Goal: Transaction & Acquisition: Purchase product/service

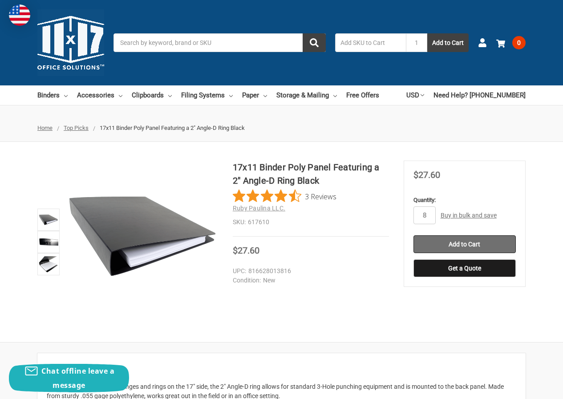
type input "8"
click at [455, 250] on input "Add to Cart" at bounding box center [464, 244] width 102 height 18
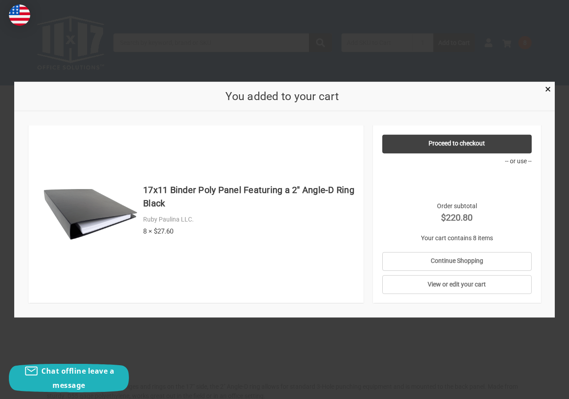
click at [368, 337] on div at bounding box center [284, 199] width 569 height 399
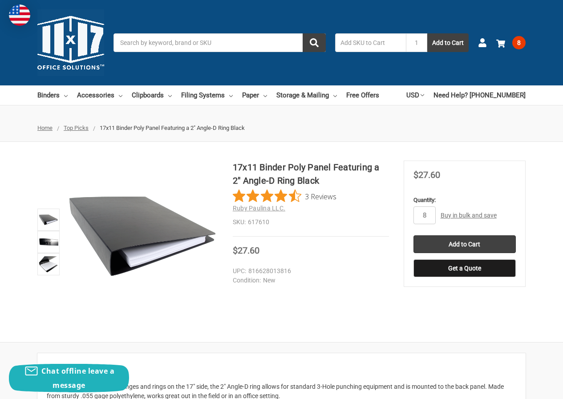
click at [477, 45] on div "Search 1 Add to Cart" at bounding box center [295, 42] width 364 height 19
click at [488, 39] on ul "Account 8 Your Cart Your Cart Is Empty. 17x11 Binder Poly Panel Featurin… 61761…" at bounding box center [502, 42] width 48 height 23
click at [484, 40] on icon at bounding box center [482, 42] width 9 height 9
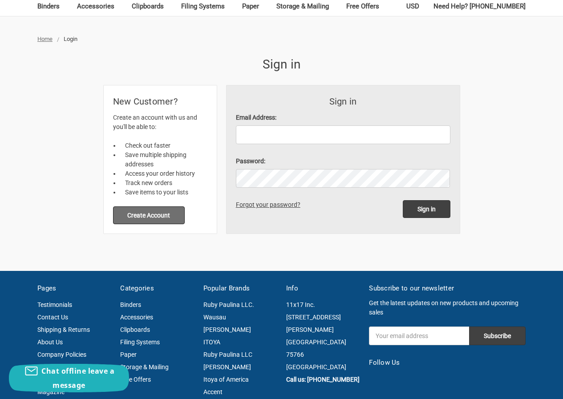
click at [153, 216] on button "Create Account" at bounding box center [149, 215] width 72 height 18
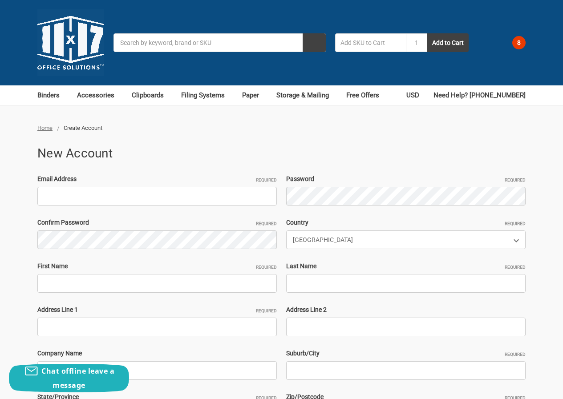
click at [129, 194] on input "Email Address Required" at bounding box center [156, 196] width 239 height 19
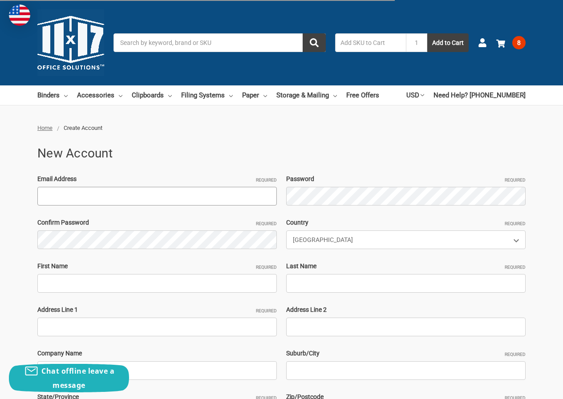
paste input "BenTurpin4621@outlook.com Michael@2514"
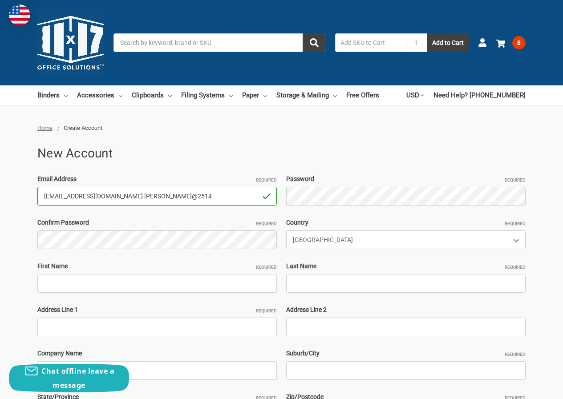
click at [193, 197] on input "BenTurpin4621@outlook.com Michael@2514" at bounding box center [156, 196] width 239 height 19
drag, startPoint x: 129, startPoint y: 193, endPoint x: 243, endPoint y: 195, distance: 114.4
click at [243, 195] on input "BenTurpin4621@outlook.com Michael@2514" at bounding box center [156, 196] width 239 height 19
type input "BenTurpin4621@outlook.com"
click at [166, 250] on div "Email Address Required BenTurpin4621@outlook.com Password Required Confirm Pass…" at bounding box center [281, 326] width 497 height 305
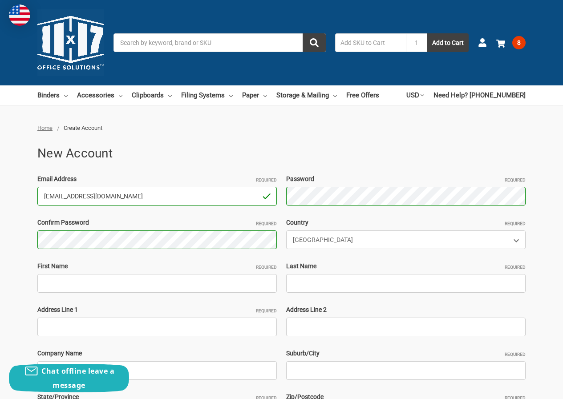
drag, startPoint x: 72, startPoint y: 198, endPoint x: 29, endPoint y: 201, distance: 42.3
click at [0, 199] on div "Home Create Account New Account Email Address Required BenTurpin4621@outlook.co…" at bounding box center [281, 337] width 563 height 427
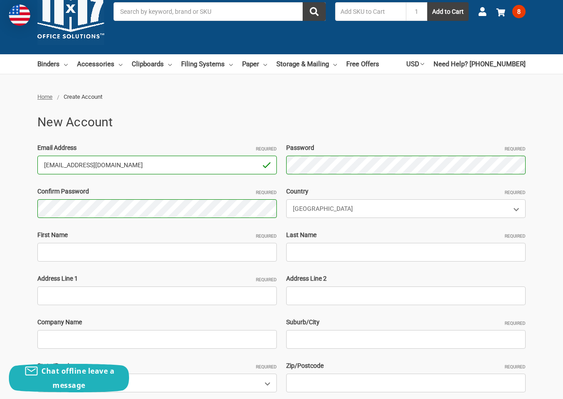
scroll to position [44, 0]
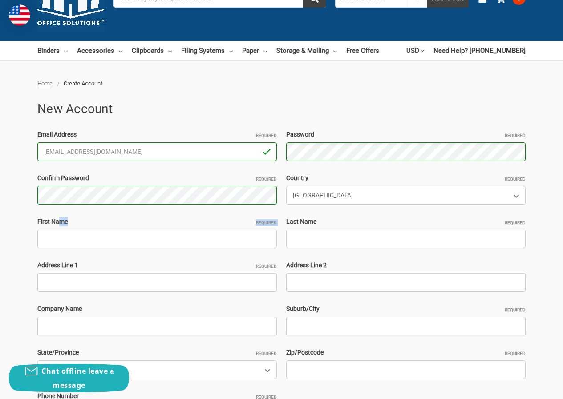
click at [61, 228] on div "First Name Required" at bounding box center [157, 232] width 249 height 31
click at [64, 236] on input "First Name Required" at bounding box center [156, 239] width 239 height 19
paste input "BenTurpin"
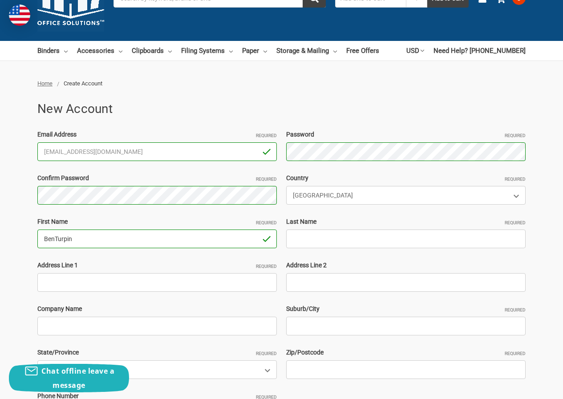
type input "BenTurpin"
click at [365, 242] on input "Last Name Required" at bounding box center [405, 239] width 239 height 19
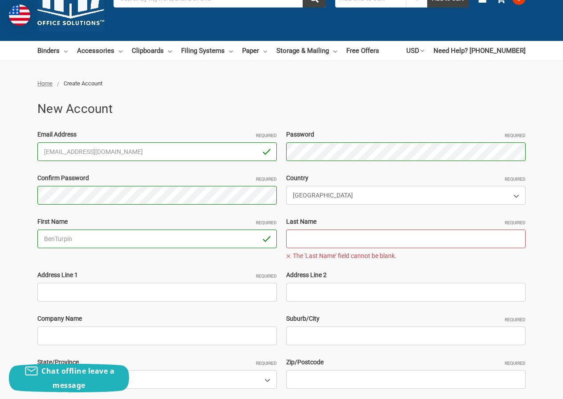
paste input "[PERSON_NAME]"
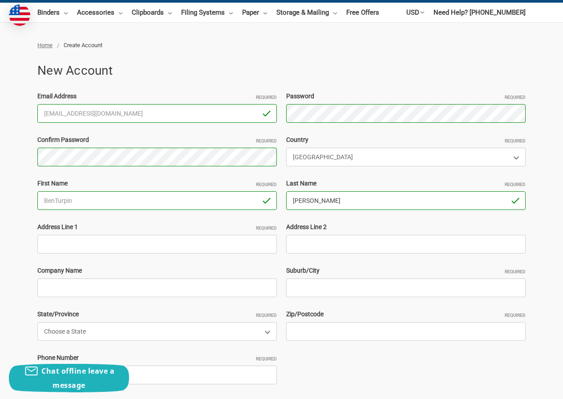
scroll to position [133, 0]
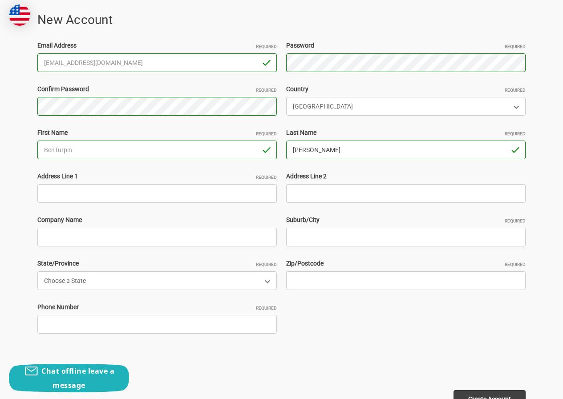
type input "[PERSON_NAME]"
click at [66, 190] on input "Address Line 1 Required" at bounding box center [156, 193] width 239 height 19
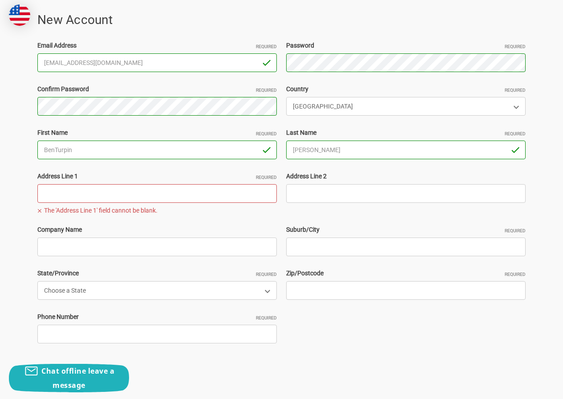
paste input "5 Timberlane Pl, Long Valley, NJ 07853"
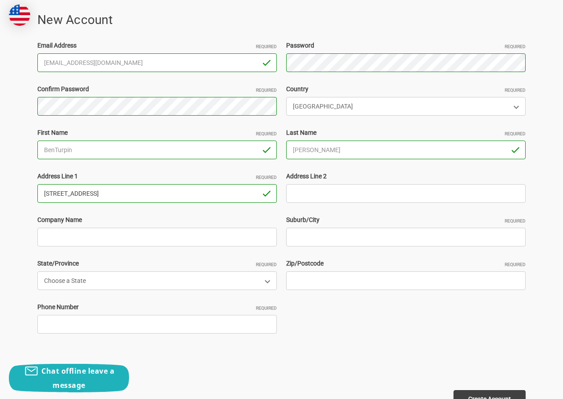
click at [141, 184] on input "5 Timberlane Pl, Long Valley, NJ 07853" at bounding box center [156, 193] width 239 height 19
type input "5 Timberlane Pl, Long Valley, NJ"
click at [315, 272] on input "Zip/Postcode Required" at bounding box center [405, 280] width 239 height 19
paste input "07853"
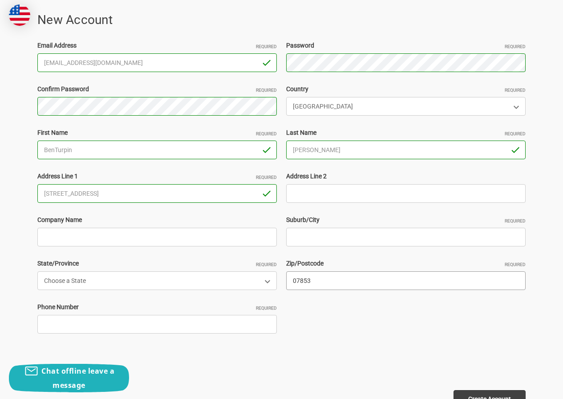
type input "07853"
click at [95, 191] on input "5 Timberlane Pl, Long Valley, NJ" at bounding box center [156, 193] width 239 height 19
drag, startPoint x: 89, startPoint y: 197, endPoint x: 258, endPoint y: 205, distance: 168.8
click at [258, 205] on div "Email Address Required BenTurpin4621@outlook.com Password Required Confirm Pass…" at bounding box center [281, 193] width 497 height 305
type input "5 Timberlane Pl,"
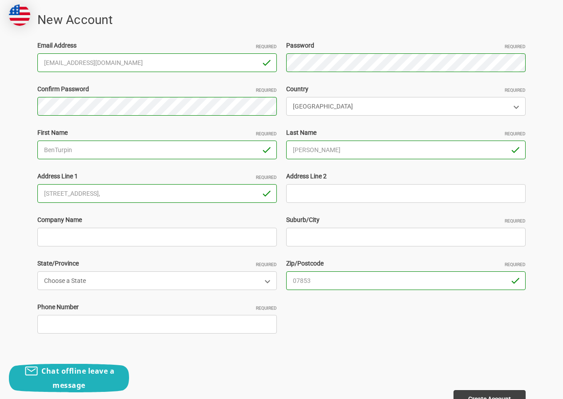
click at [343, 229] on div "Suburb/City Required" at bounding box center [406, 230] width 249 height 31
paste input "Long Valley, NJ"
click at [327, 237] on input "Long Valley, NJ" at bounding box center [405, 237] width 239 height 19
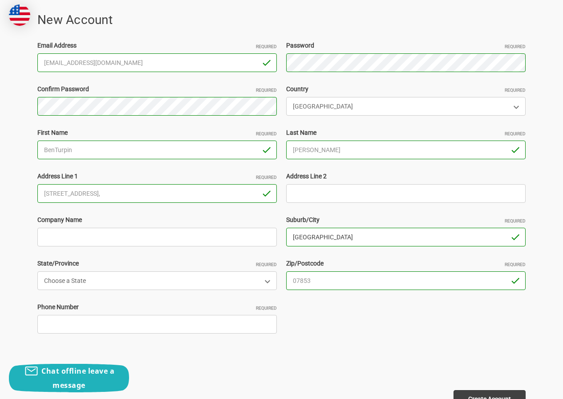
type input "Long Valley"
click at [97, 191] on input "5 Timberlane Pl," at bounding box center [156, 193] width 239 height 19
type input "5 Timberlane Pl"
click at [116, 290] on select "Choose a State Alabama Alaska American Samoa Arizona Arkansas Armed Forces Afri…" at bounding box center [156, 280] width 239 height 19
select select "[US_STATE]"
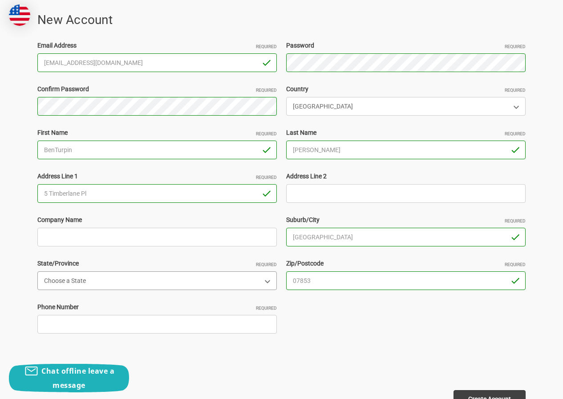
click at [37, 271] on select "Choose a State Alabama Alaska American Samoa Arizona Arkansas Armed Forces Afri…" at bounding box center [156, 280] width 239 height 19
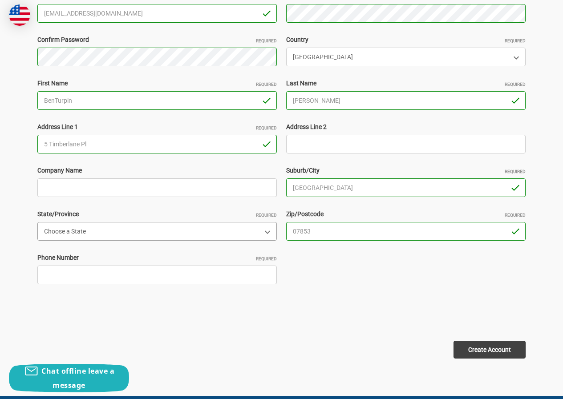
scroll to position [222, 0]
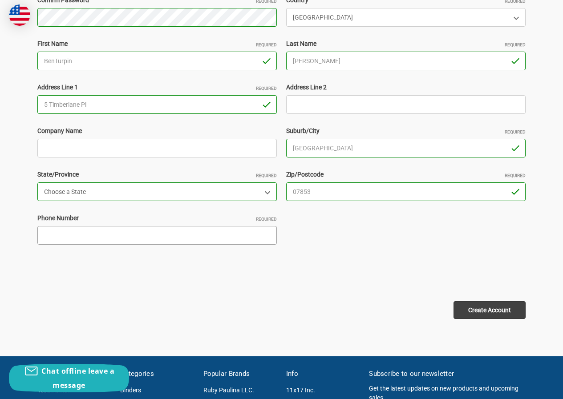
click at [109, 233] on input "Phone Number Required" at bounding box center [156, 235] width 239 height 19
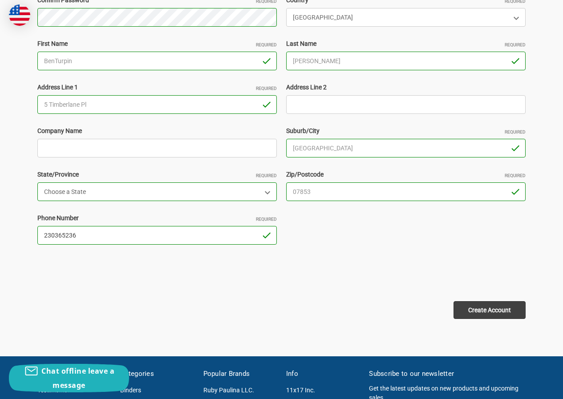
type input "230365236"
click at [465, 310] on input "Create Account" at bounding box center [489, 310] width 72 height 18
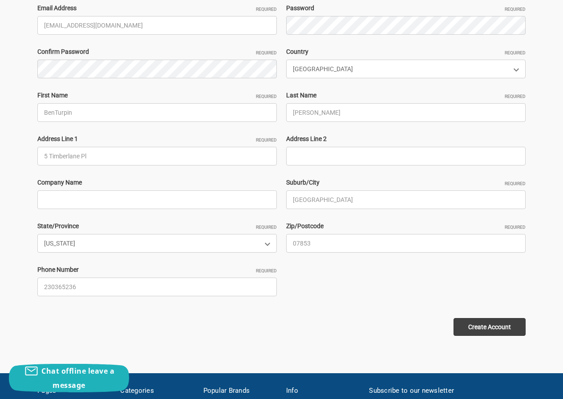
scroll to position [222, 0]
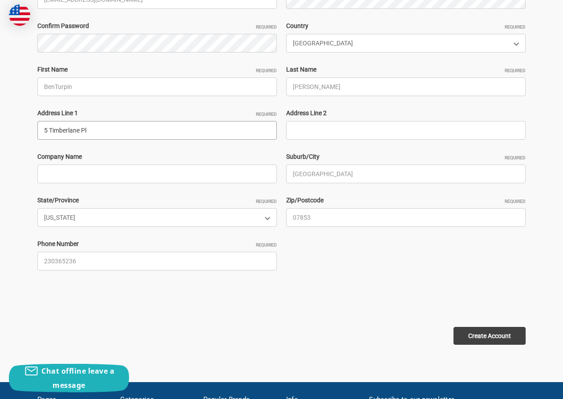
drag, startPoint x: 105, startPoint y: 127, endPoint x: 36, endPoint y: 137, distance: 69.6
click at [36, 137] on div "Address Line 1 Required 5 Timberlane Pl" at bounding box center [157, 124] width 249 height 31
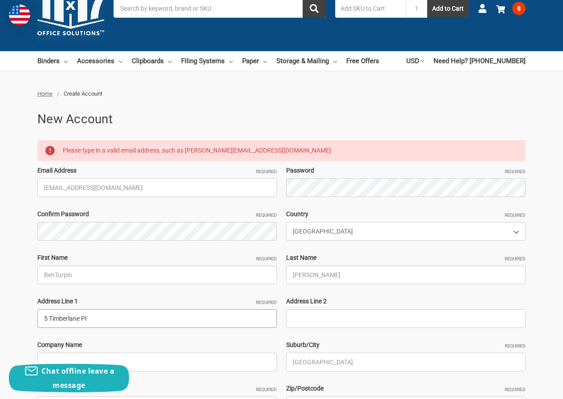
scroll to position [0, 0]
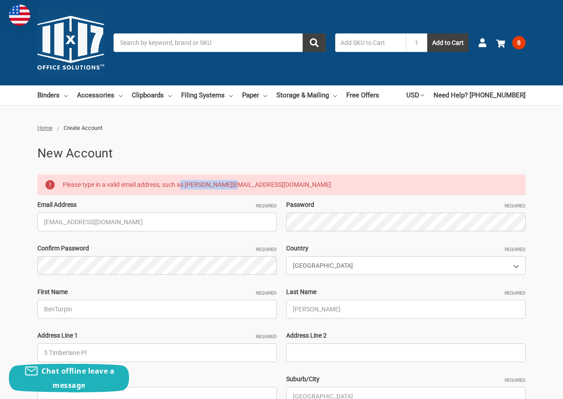
drag, startPoint x: 181, startPoint y: 185, endPoint x: 249, endPoint y: 188, distance: 68.1
click at [251, 187] on p "Please type in a valid email address, such as joe@example.com" at bounding box center [291, 184] width 456 height 11
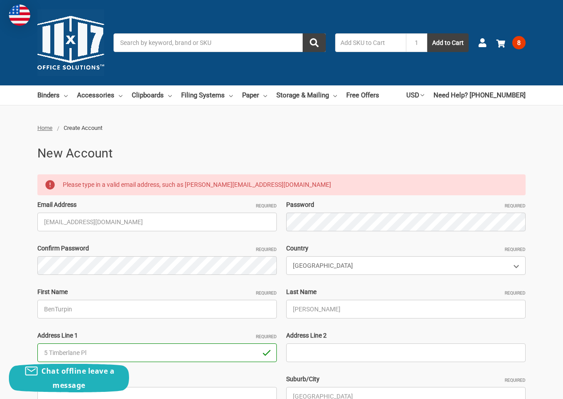
click at [199, 232] on div "Email Address Required BenTurpin4621@outlook.com Password Required Confirm Pass…" at bounding box center [281, 352] width 497 height 305
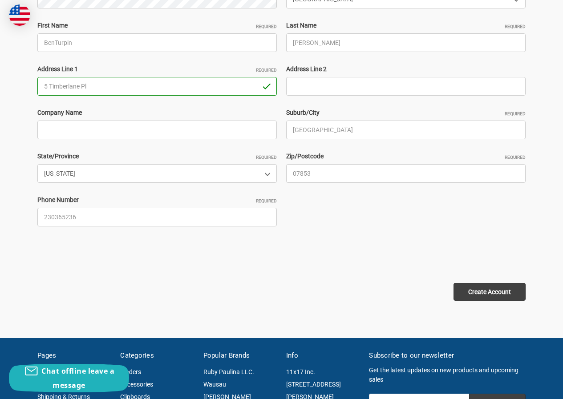
scroll to position [267, 0]
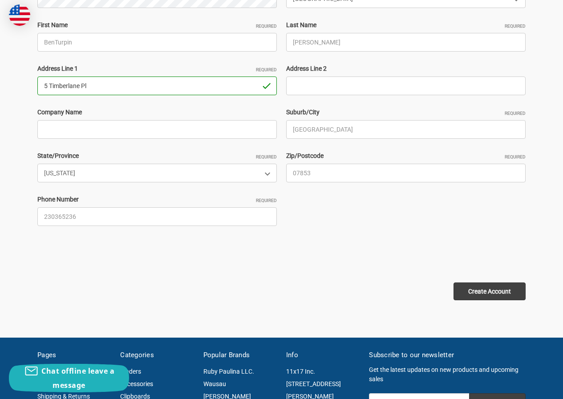
drag, startPoint x: 110, startPoint y: 79, endPoint x: 0, endPoint y: 93, distance: 110.7
click at [0, 92] on div "Home Create Account New Account Please type in a valid email address, such as j…" at bounding box center [281, 83] width 563 height 453
paste input ", Long Valley, NJ 07853"
click at [142, 89] on input "5 Timberlane Pl, Long Valley, NJ 07853" at bounding box center [156, 86] width 239 height 19
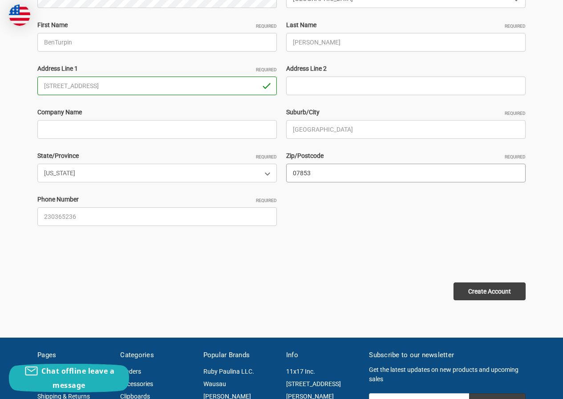
click at [212, 186] on div "Email Address Required BenTurpin4621@outlook.com Password Required Confirm Pass…" at bounding box center [281, 85] width 497 height 305
drag, startPoint x: 87, startPoint y: 86, endPoint x: 214, endPoint y: 81, distance: 127.3
click at [214, 81] on input "5 Timberlane Pl, Long Valley, NJ" at bounding box center [156, 86] width 239 height 19
type input "5 Timberlane Pl"
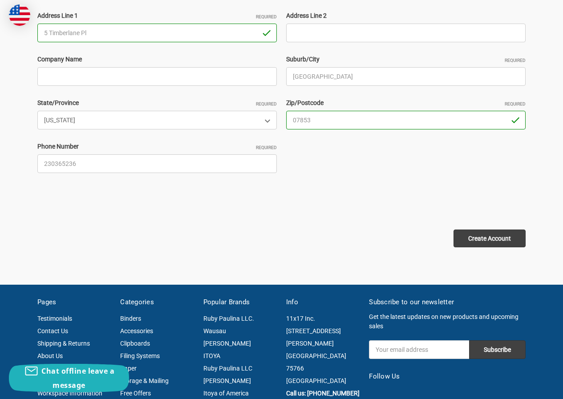
scroll to position [445, 0]
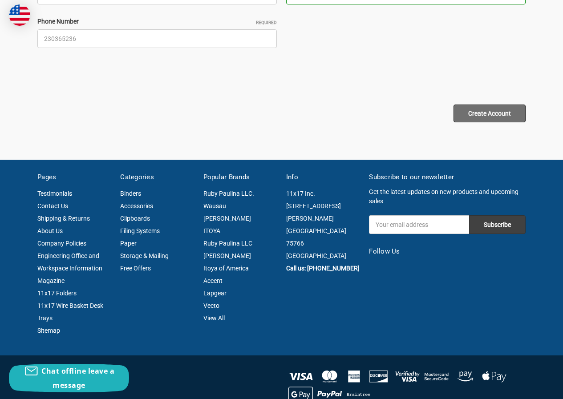
click at [477, 112] on input "Create Account" at bounding box center [489, 114] width 72 height 18
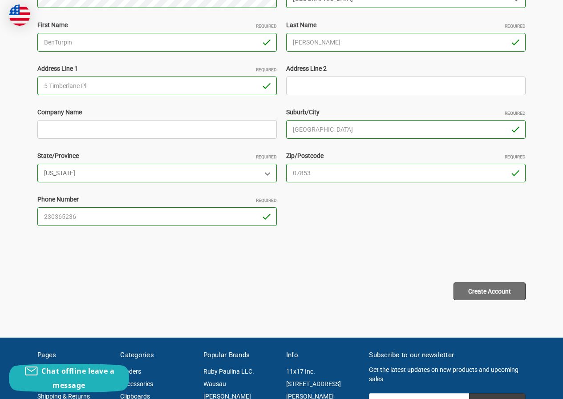
scroll to position [252, 0]
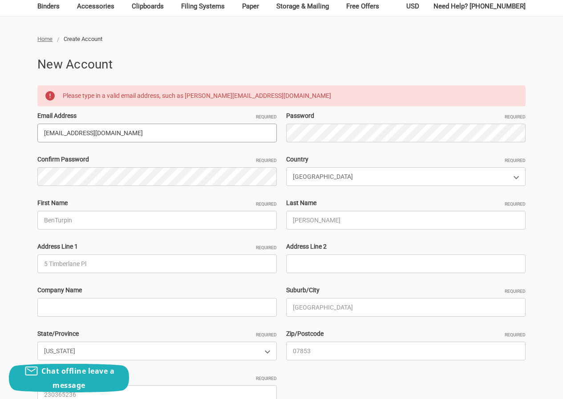
drag, startPoint x: 144, startPoint y: 133, endPoint x: 0, endPoint y: 122, distance: 144.5
click at [0, 124] on div "Home Create Account New Account Please type in a valid email address, such as […" at bounding box center [281, 244] width 563 height 418
paste input "[EMAIL_ADDRESS][DOMAIN_NAME]"
type input "[EMAIL_ADDRESS][DOMAIN_NAME]"
click at [203, 143] on div "Email Address Required NadineHolt671@hotmail.com Password Required Confirm Pass…" at bounding box center [281, 263] width 497 height 305
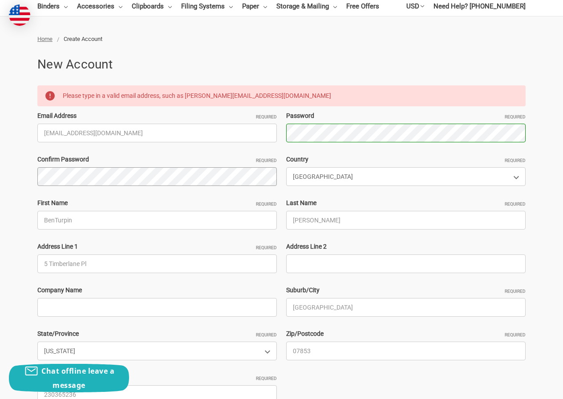
click at [0, 179] on div "Home Create Account New Account Please type in a valid email address, such as j…" at bounding box center [281, 261] width 563 height 453
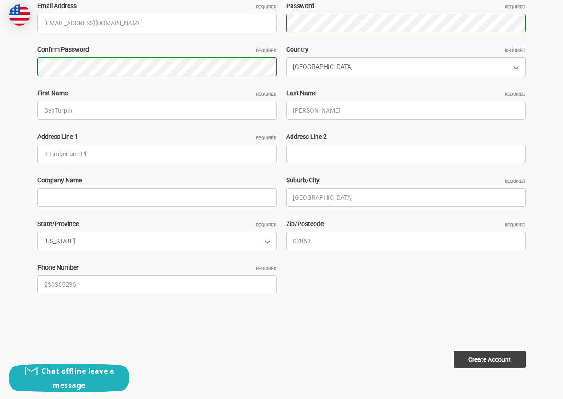
scroll to position [356, 0]
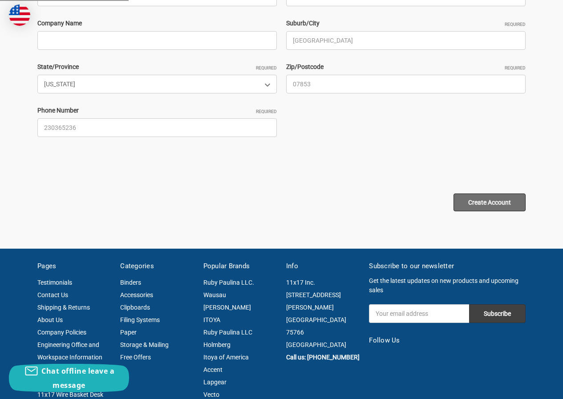
click at [500, 200] on input "Create Account" at bounding box center [489, 203] width 72 height 18
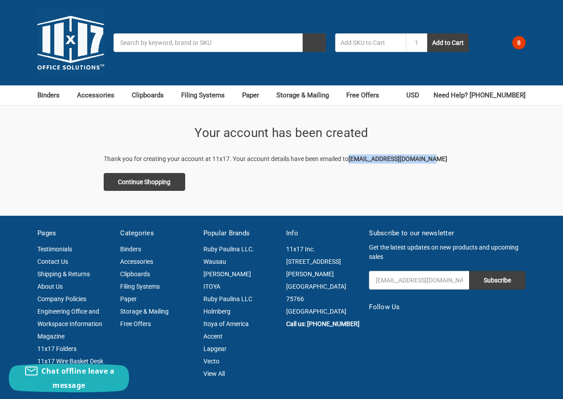
drag, startPoint x: 349, startPoint y: 157, endPoint x: 490, endPoint y: 154, distance: 141.1
click at [480, 157] on div "Your account has been created Thank you for creating your account at 11x17. You…" at bounding box center [281, 160] width 563 height 73
click at [465, 178] on div "Your account has been created Thank you for creating your account at 11x17. You…" at bounding box center [281, 160] width 563 height 73
click at [501, 43] on use at bounding box center [500, 44] width 9 height 8
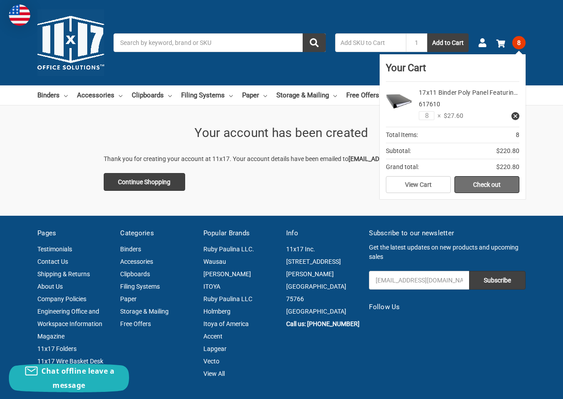
click at [489, 180] on link "Check out" at bounding box center [486, 184] width 65 height 17
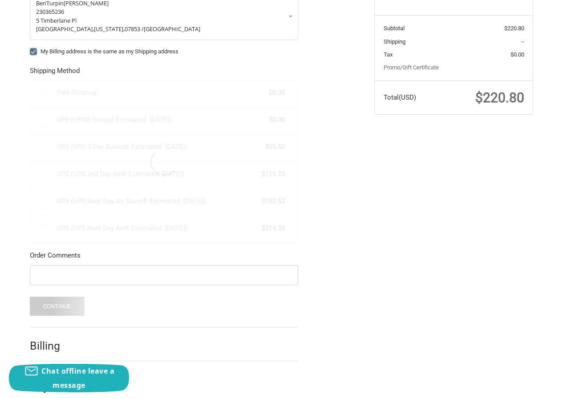
scroll to position [173, 0]
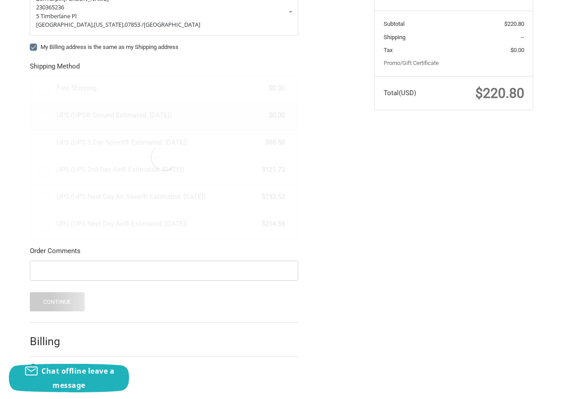
radio input "true"
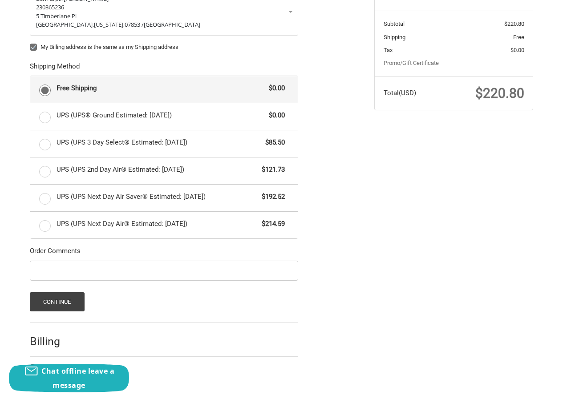
click at [38, 50] on label "My Billing address is the same as my Shipping address" at bounding box center [164, 47] width 268 height 7
click at [30, 43] on input "My Billing address is the same as my Shipping address" at bounding box center [30, 43] width 0 height 0
checkbox input "false"
click at [66, 297] on button "Continue" at bounding box center [57, 301] width 55 height 19
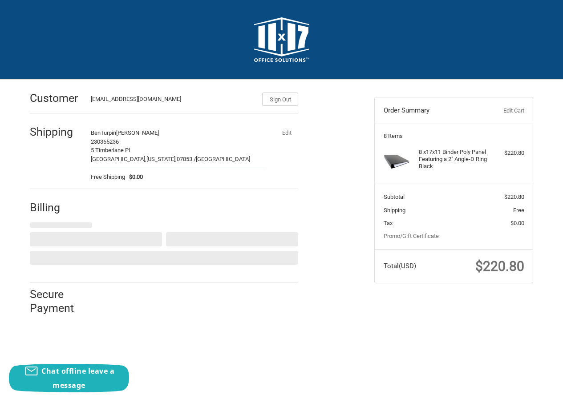
select select "US"
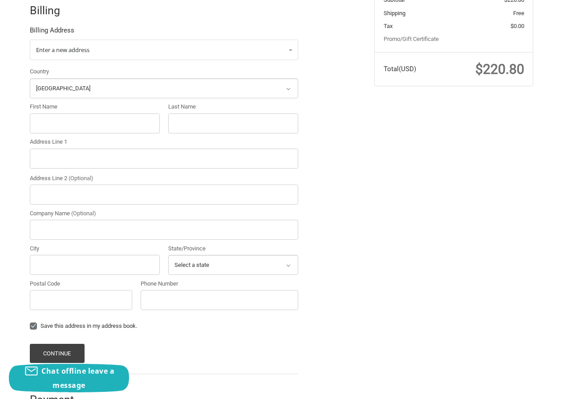
scroll to position [198, 0]
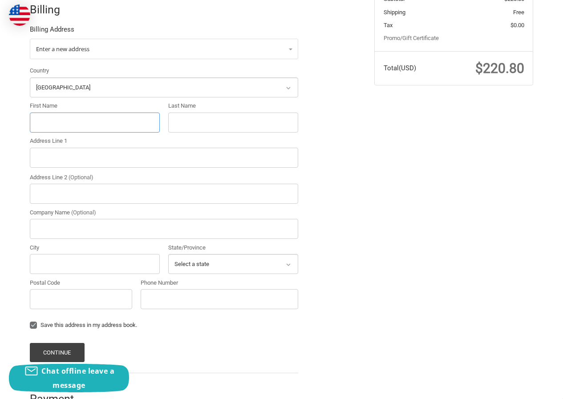
click at [67, 115] on input "First Name" at bounding box center [95, 123] width 130 height 20
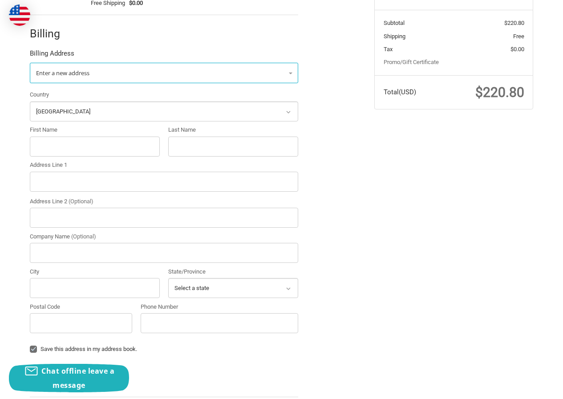
scroll to position [153, 0]
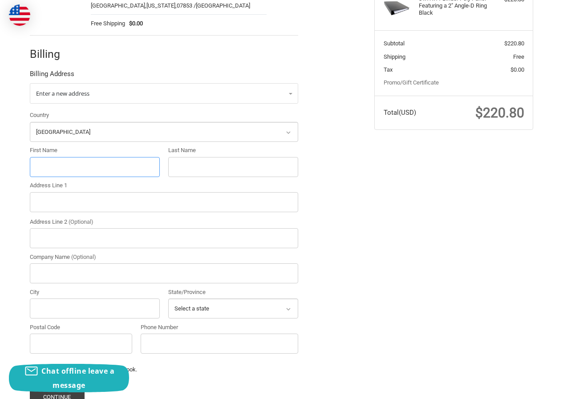
click at [63, 169] on input "First Name" at bounding box center [95, 167] width 130 height 20
paste input "[PERSON_NAME]"
drag, startPoint x: 56, startPoint y: 169, endPoint x: 203, endPoint y: 169, distance: 146.8
click at [203, 169] on div "Country Select a country [GEOGRAPHIC_DATA] [GEOGRAPHIC_DATA] [GEOGRAPHIC_DATA] …" at bounding box center [163, 234] width 277 height 247
type input "[PERSON_NAME]"
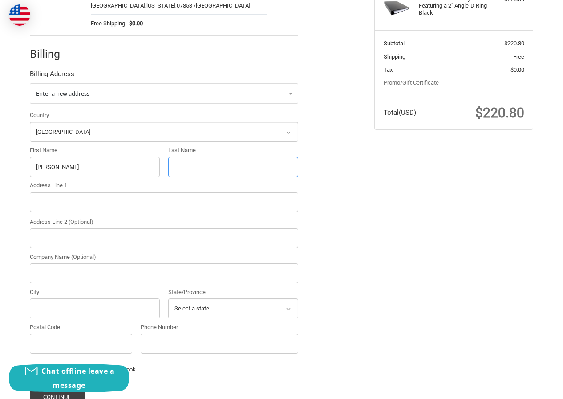
click at [213, 168] on input "Last Name" at bounding box center [233, 167] width 130 height 20
paste input "Perez Porra"
type input "Perez Porra"
click at [84, 210] on input "Address Line 1" at bounding box center [164, 202] width 268 height 20
paste input "[STREET_ADDRESS][US_STATE]"
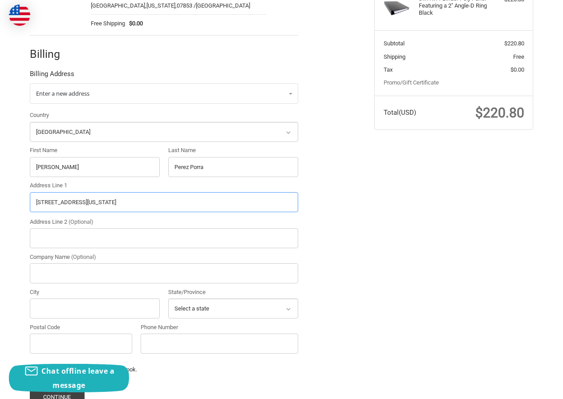
scroll to position [223, 0]
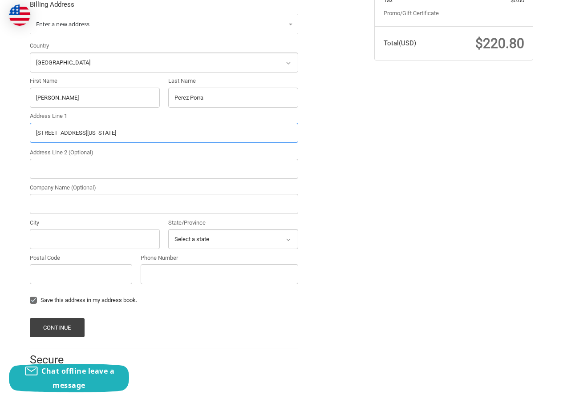
click at [153, 138] on input "[STREET_ADDRESS][US_STATE]" at bounding box center [164, 133] width 268 height 20
type input "[STREET_ADDRESS][US_STATE],"
click at [50, 277] on input "Postal Code" at bounding box center [81, 274] width 102 height 20
paste input "93033"
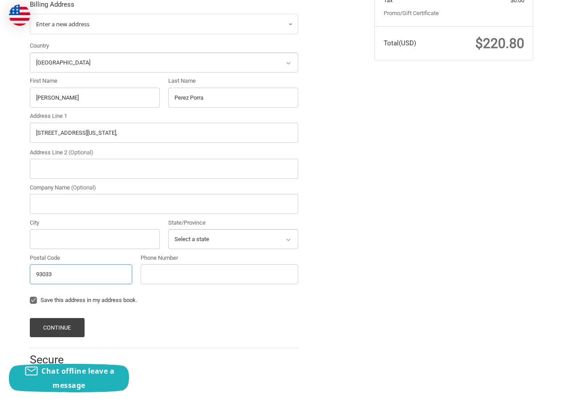
type input "93033"
click at [122, 130] on input "[STREET_ADDRESS][US_STATE]," at bounding box center [164, 133] width 268 height 20
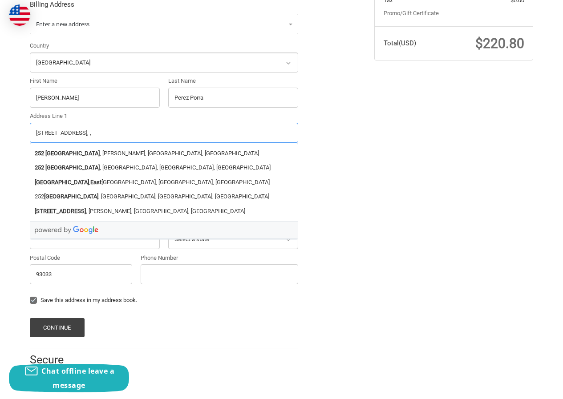
click at [93, 136] on input "[STREET_ADDRESS], ," at bounding box center [164, 133] width 268 height 20
drag, startPoint x: 88, startPoint y: 132, endPoint x: 151, endPoint y: 133, distance: 62.7
click at [151, 133] on input "[STREET_ADDRESS] , ," at bounding box center [164, 133] width 268 height 20
click at [89, 136] on input "[STREET_ADDRESS] , ," at bounding box center [164, 133] width 268 height 20
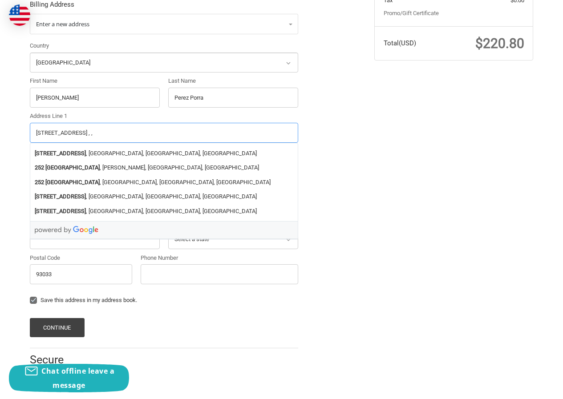
drag, startPoint x: 94, startPoint y: 133, endPoint x: 164, endPoint y: 132, distance: 69.4
click at [164, 132] on input "[STREET_ADDRESS] , ," at bounding box center [164, 133] width 268 height 20
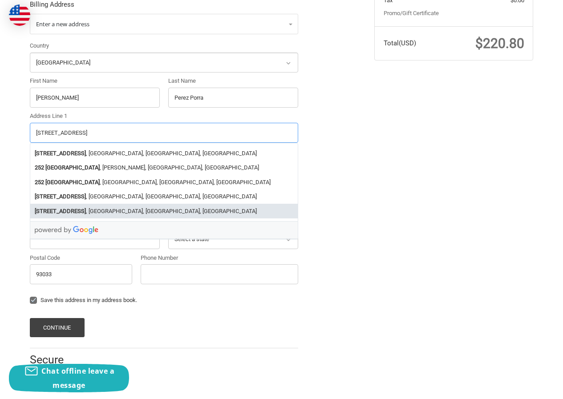
type input "[STREET_ADDRESS]"
click at [418, 239] on div "Customer [EMAIL_ADDRESS][DOMAIN_NAME] Sign Out Shipping BenTurpin [PERSON_NAME]…" at bounding box center [282, 124] width 534 height 534
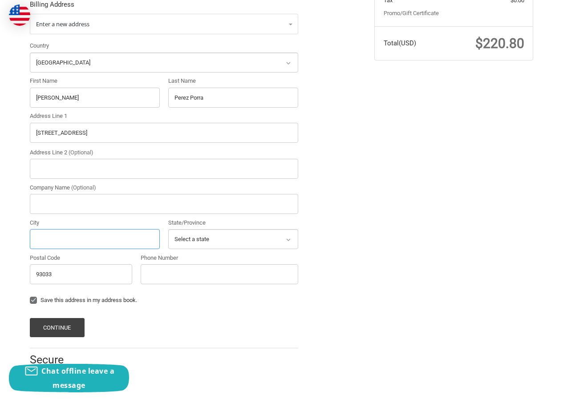
click at [72, 244] on input "City" at bounding box center [95, 239] width 130 height 20
paste input ", , ,"
type input ", , ,"
drag, startPoint x: 74, startPoint y: 244, endPoint x: 0, endPoint y: 242, distance: 73.9
click at [0, 242] on div "Customer [EMAIL_ADDRESS][DOMAIN_NAME] Sign Out Shipping BenTurpin [PERSON_NAME]…" at bounding box center [281, 124] width 563 height 534
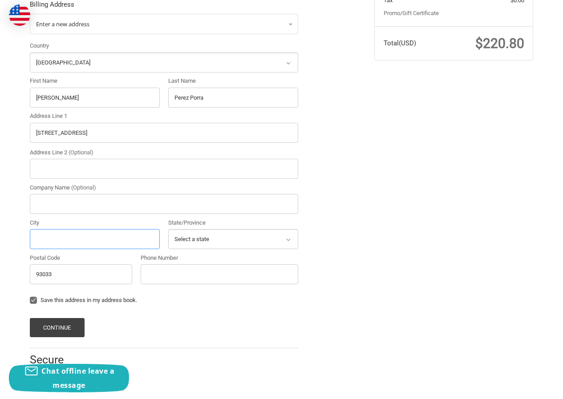
paste input "Oxnard"
type input "Oxnard"
click at [233, 236] on select "Select a state [US_STATE] [US_STATE] [US_STATE] [US_STATE] [US_STATE] Armed For…" at bounding box center [233, 239] width 130 height 20
select select "CA"
click at [168, 229] on select "Select a state [US_STATE] [US_STATE] [US_STATE] [US_STATE] [US_STATE] Armed For…" at bounding box center [233, 239] width 130 height 20
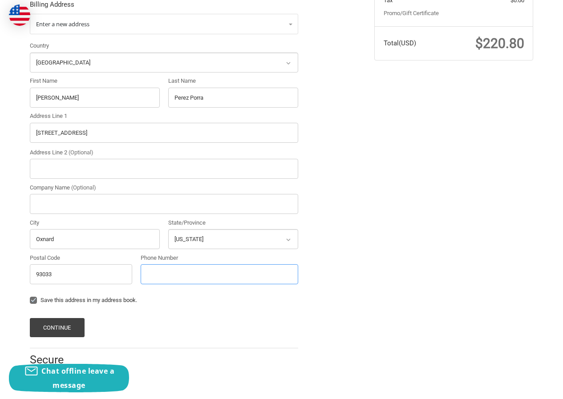
click at [180, 271] on input "Phone Number" at bounding box center [219, 274] width 157 height 20
type input "23065202145"
click at [47, 319] on button "Continue" at bounding box center [57, 327] width 55 height 19
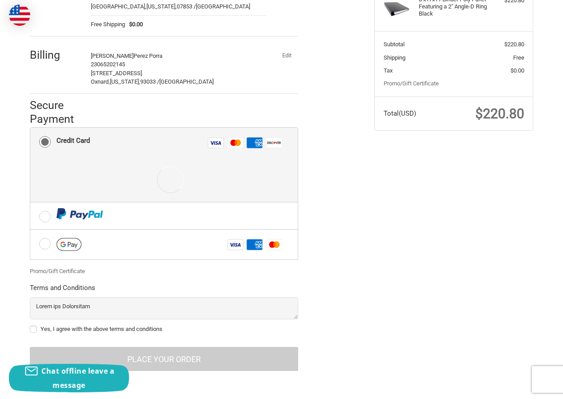
scroll to position [109, 0]
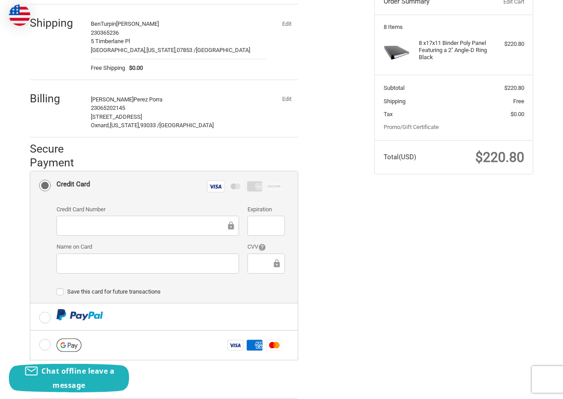
click at [124, 255] on div at bounding box center [147, 264] width 182 height 20
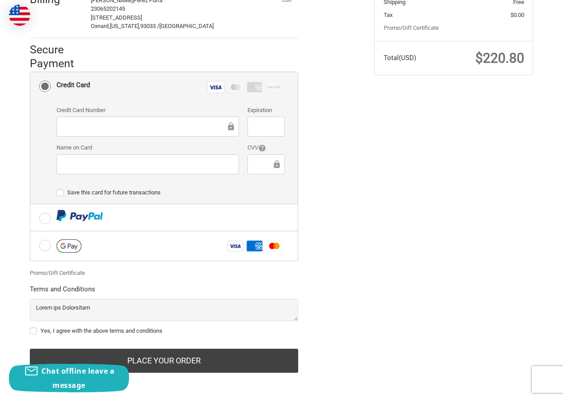
scroll to position [210, 0]
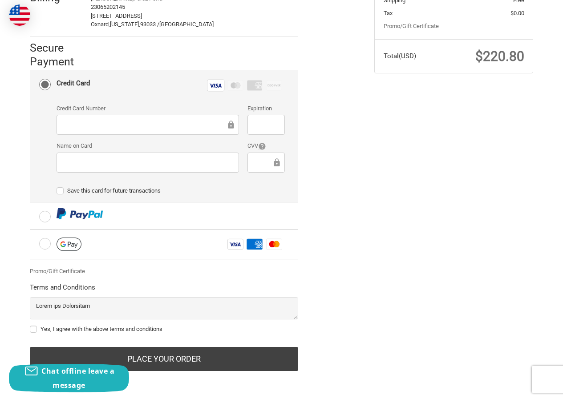
click at [57, 325] on div "Yes, I agree with the above terms and conditions" at bounding box center [164, 331] width 268 height 12
click at [60, 330] on label "Yes, I agree with the above terms and conditions" at bounding box center [164, 329] width 268 height 7
click at [30, 325] on input "Yes, I agree with the above terms and conditions" at bounding box center [30, 325] width 0 height 0
checkbox input "true"
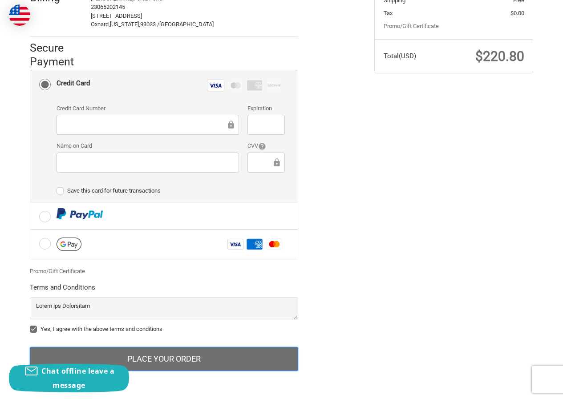
click at [156, 359] on button "Place Your Order" at bounding box center [164, 359] width 268 height 24
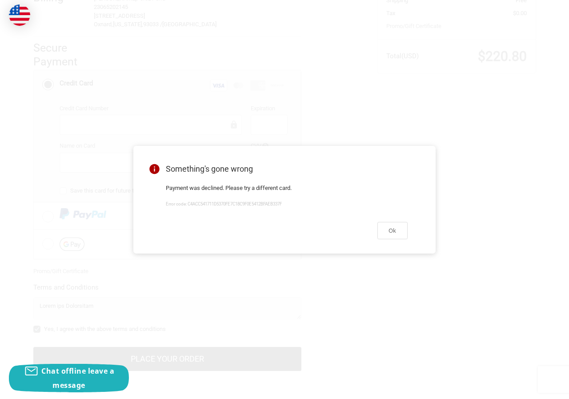
click at [375, 241] on div "Ok" at bounding box center [286, 230] width 263 height 37
click at [386, 236] on button "Ok" at bounding box center [393, 230] width 30 height 17
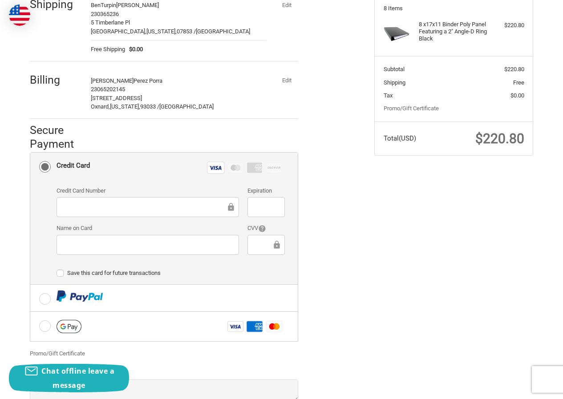
scroll to position [121, 0]
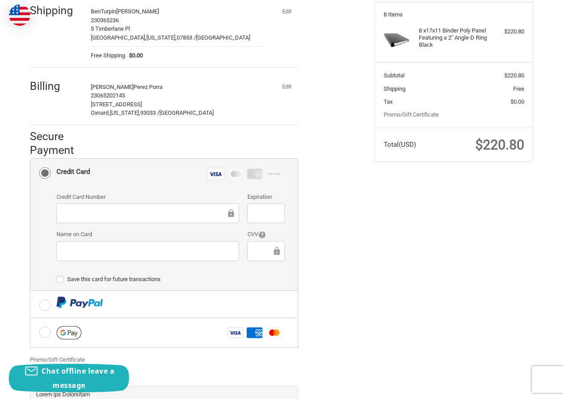
click at [280, 87] on button "Edit" at bounding box center [286, 87] width 23 height 12
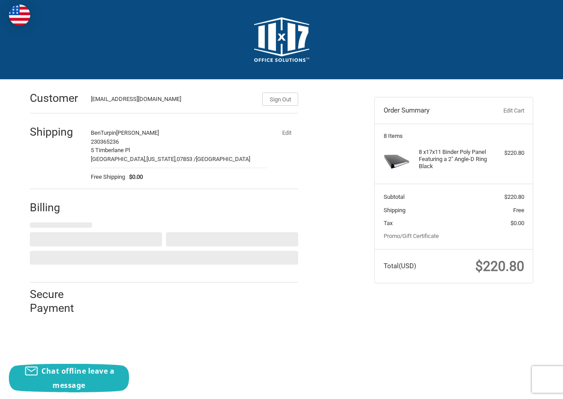
scroll to position [0, 0]
select select "US"
select select "CA"
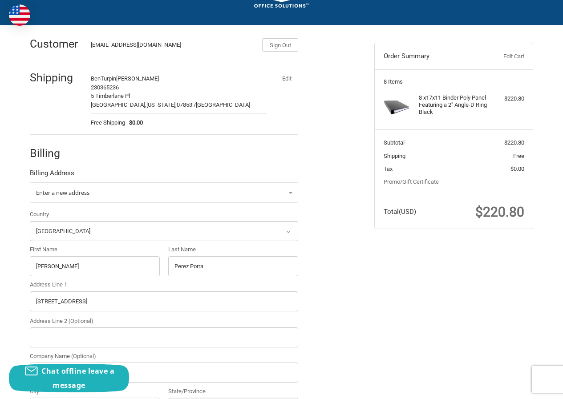
scroll to position [133, 0]
